Goal: Navigation & Orientation: Locate item on page

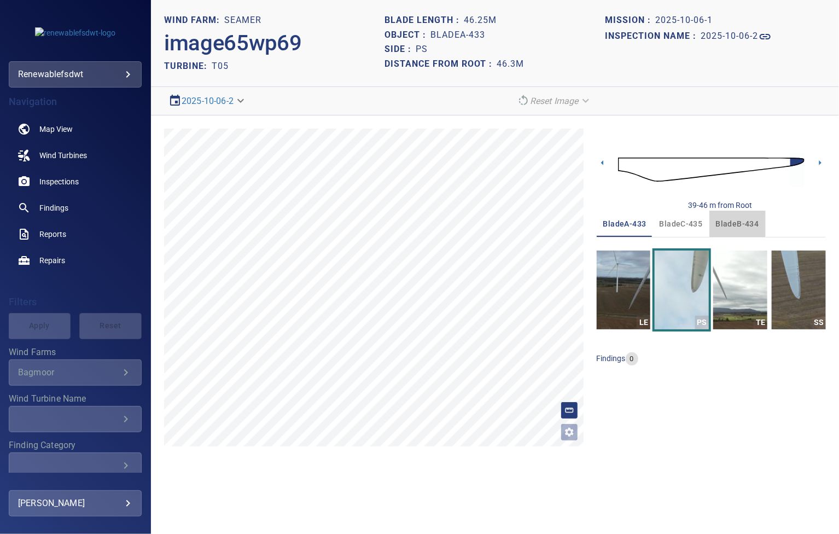
click at [734, 223] on span "bladeB-434" at bounding box center [737, 224] width 43 height 14
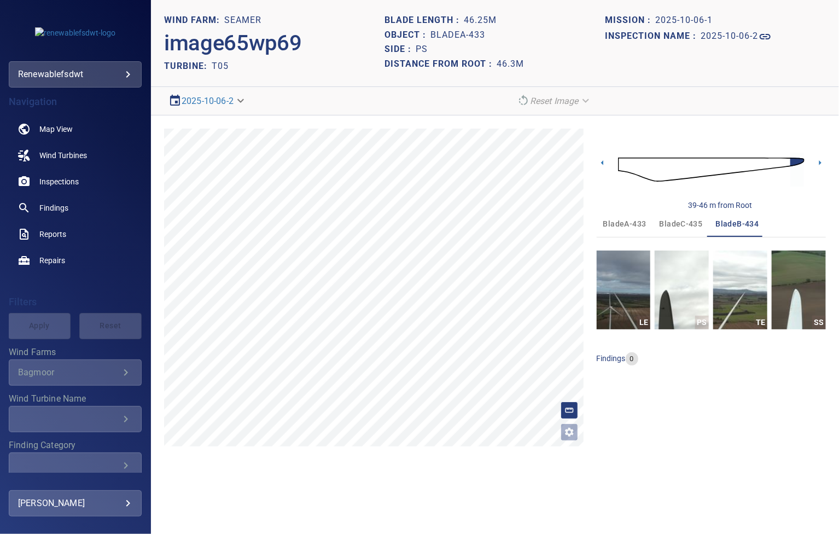
click at [683, 223] on span "bladeC-435" at bounding box center [681, 224] width 43 height 14
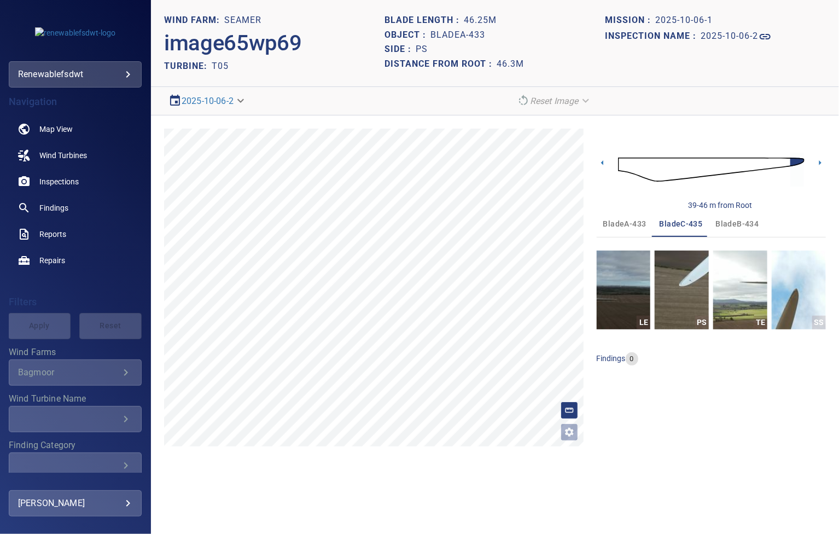
click at [625, 220] on span "bladeA-433" at bounding box center [624, 224] width 43 height 14
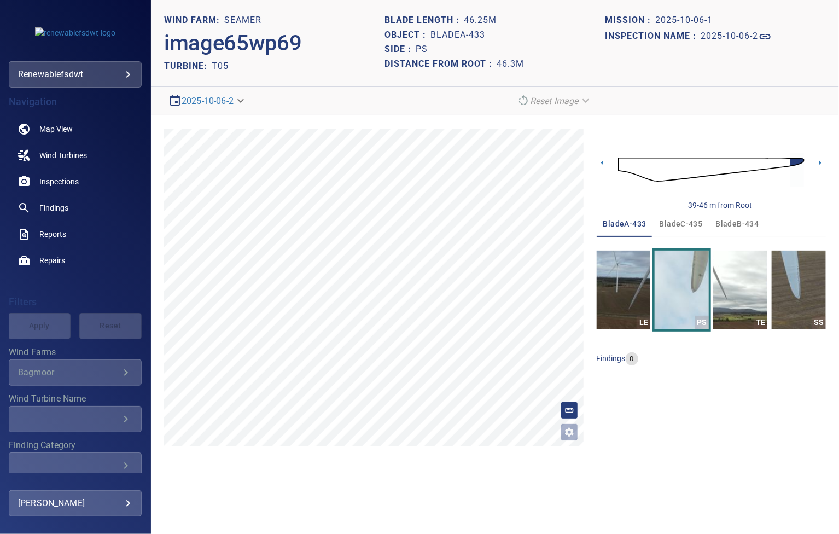
click at [738, 220] on span "bladeB-434" at bounding box center [737, 224] width 43 height 14
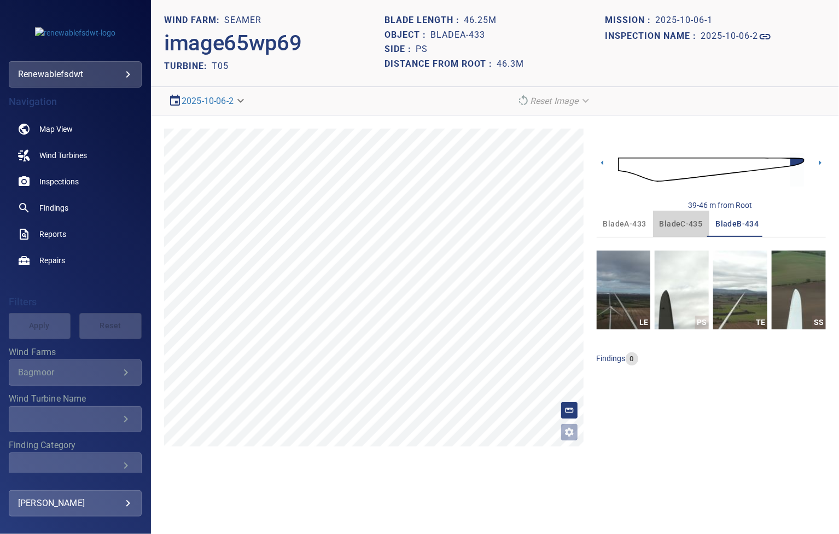
click at [685, 223] on span "bladeC-435" at bounding box center [681, 224] width 43 height 14
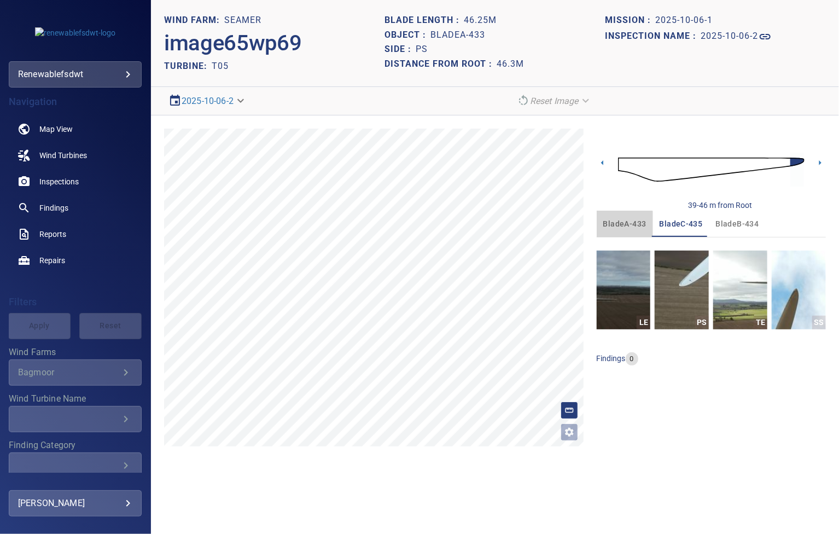
click at [621, 225] on span "bladeA-433" at bounding box center [624, 224] width 43 height 14
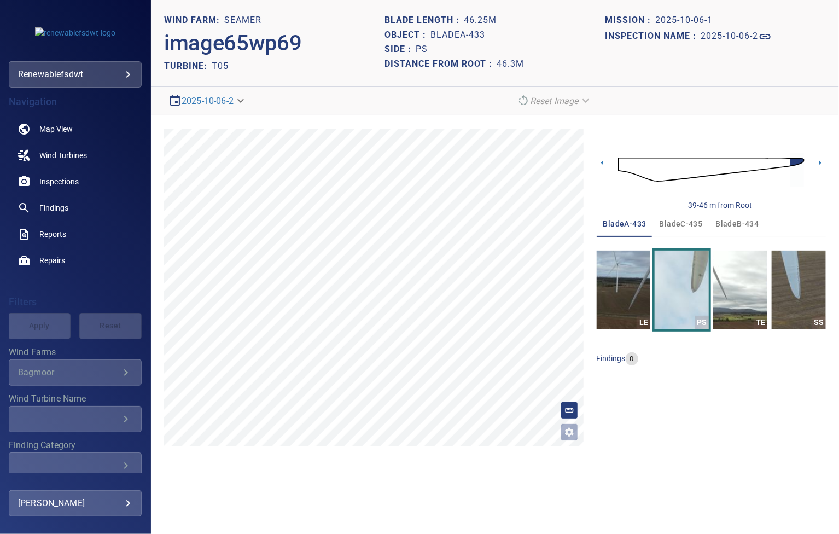
click at [683, 227] on span "bladeC-435" at bounding box center [681, 224] width 43 height 14
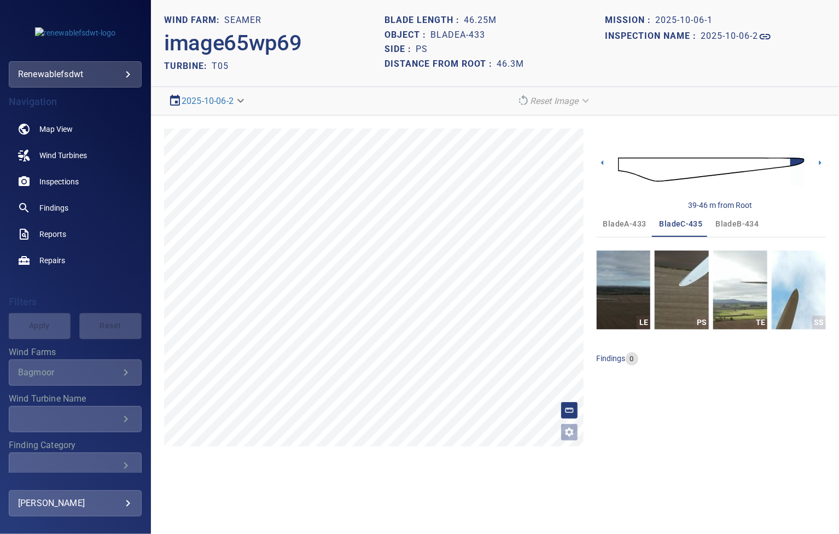
click at [735, 225] on span "bladeB-434" at bounding box center [737, 224] width 43 height 14
